Goal: Browse casually

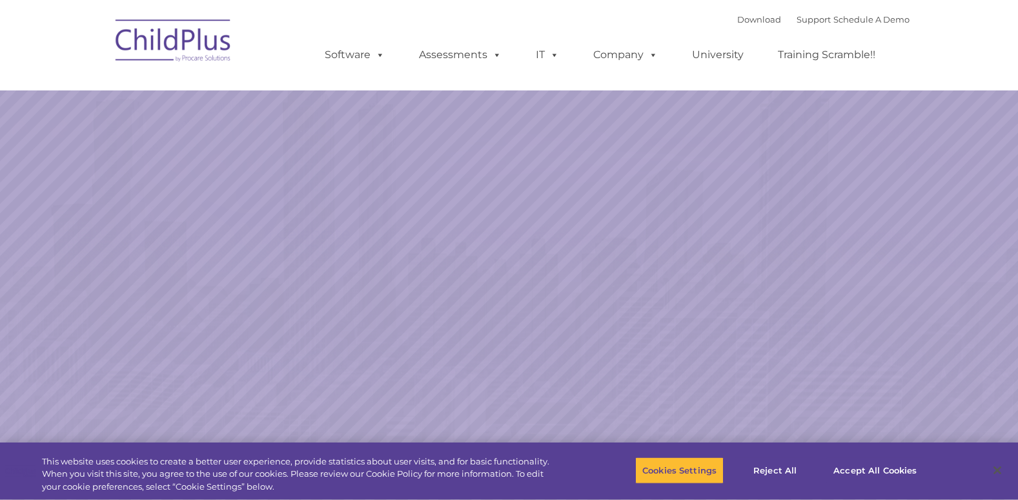
select select "MEDIUM"
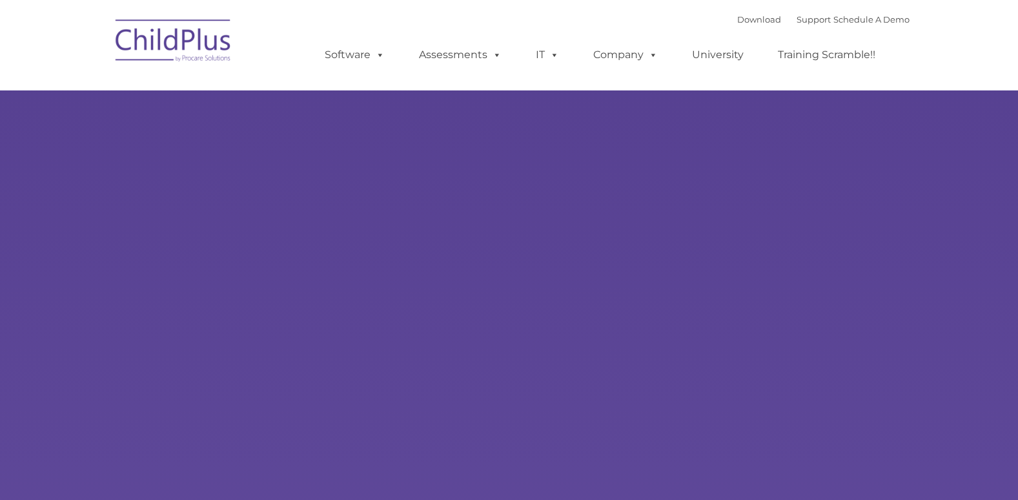
type input ""
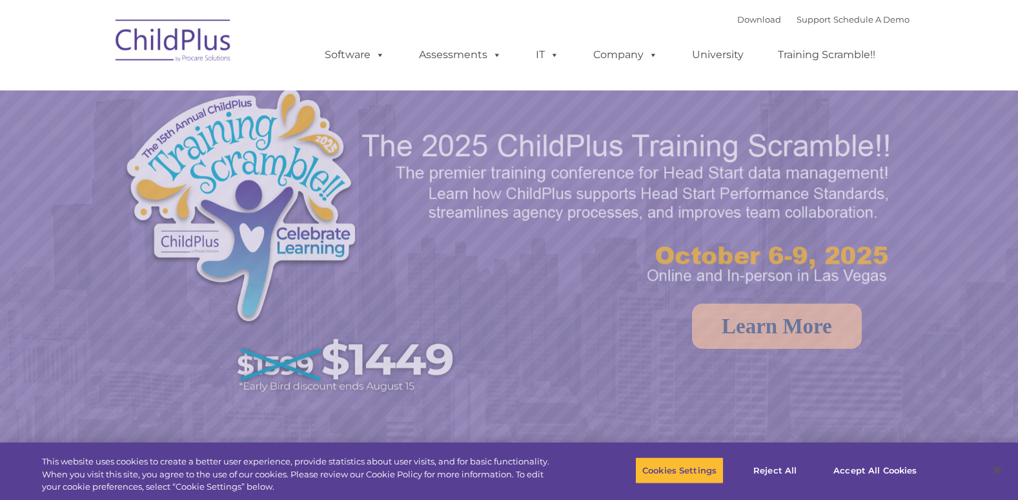
select select "MEDIUM"
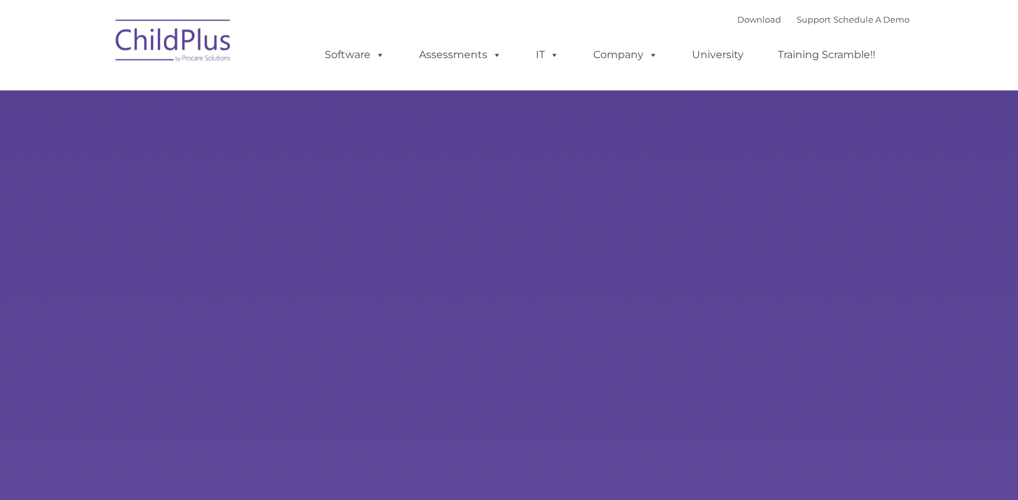
type input ""
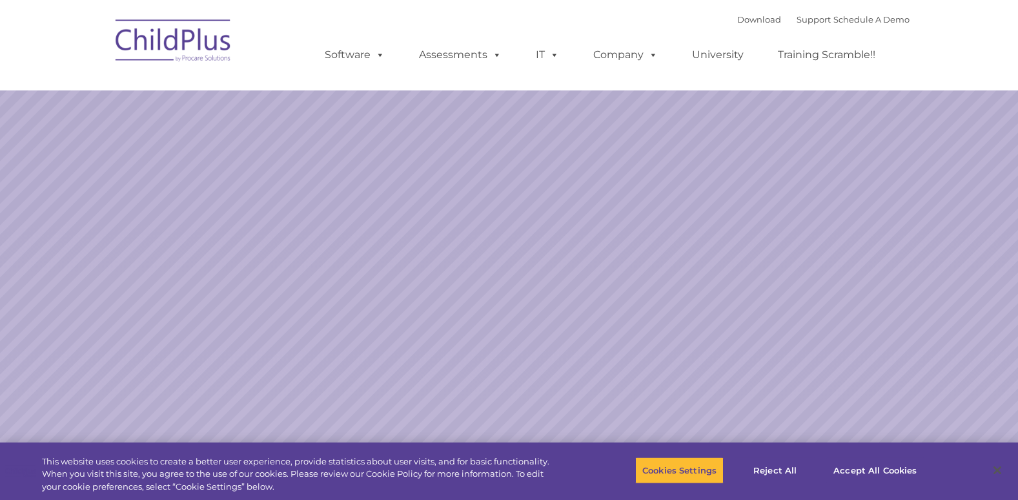
select select "MEDIUM"
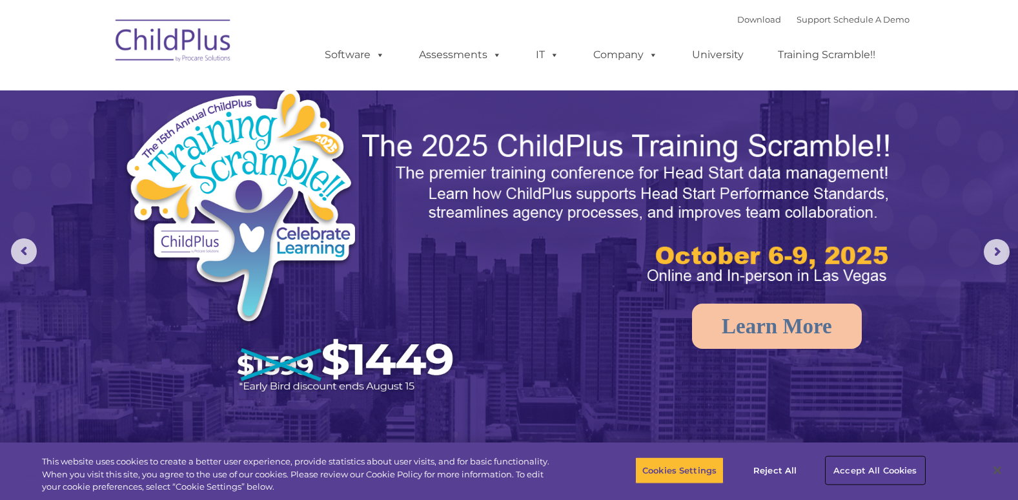
click at [888, 473] on button "Accept All Cookies" at bounding box center [874, 469] width 97 height 27
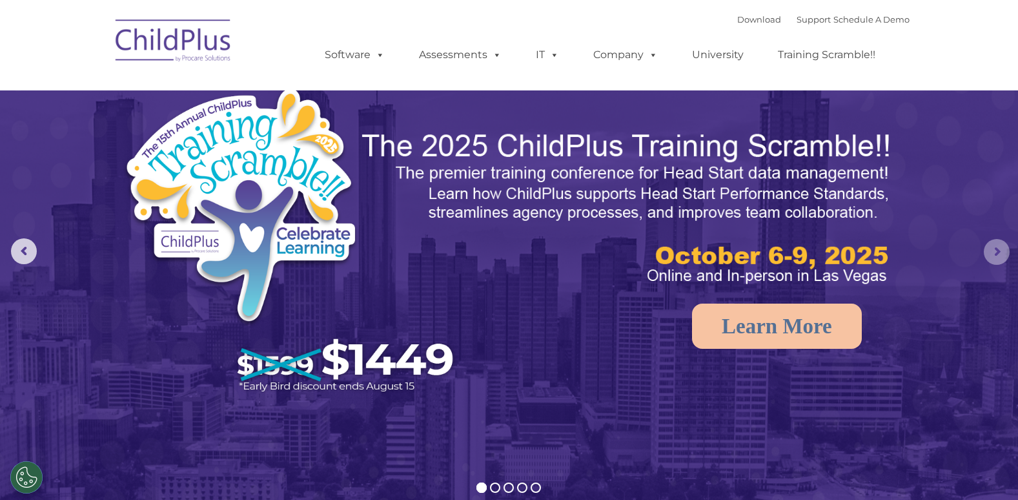
click at [999, 247] on rs-arrow at bounding box center [997, 252] width 26 height 26
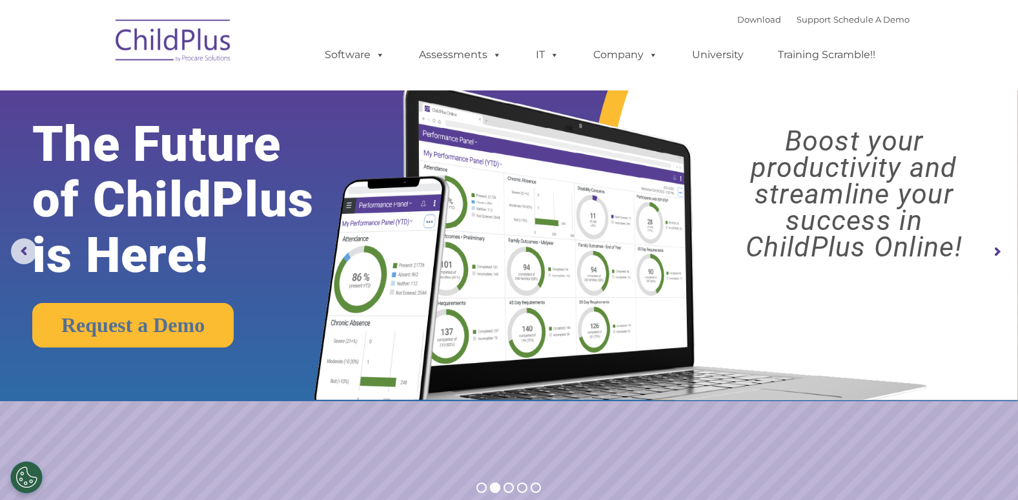
click at [999, 247] on rs-arrow at bounding box center [997, 252] width 26 height 26
